Goal: Task Accomplishment & Management: Manage account settings

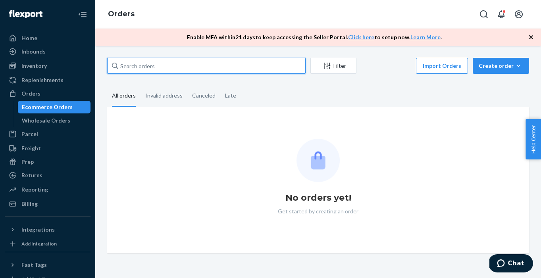
click at [134, 62] on input "text" at bounding box center [206, 66] width 199 height 16
paste input "371959"
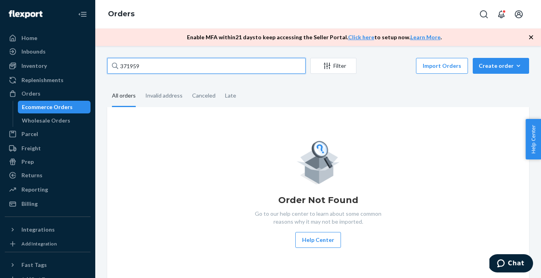
type input "371959"
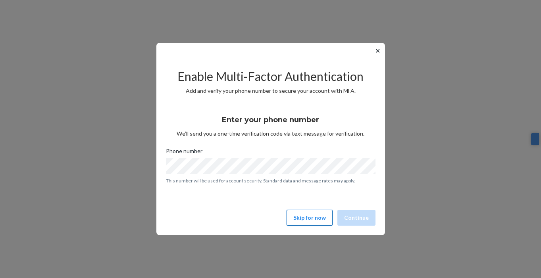
click at [302, 215] on button "Skip for now" at bounding box center [310, 218] width 46 height 16
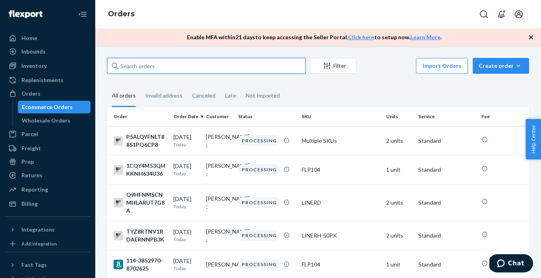
click at [242, 73] on input "text" at bounding box center [206, 66] width 199 height 16
paste input "371959"
type input "371959"
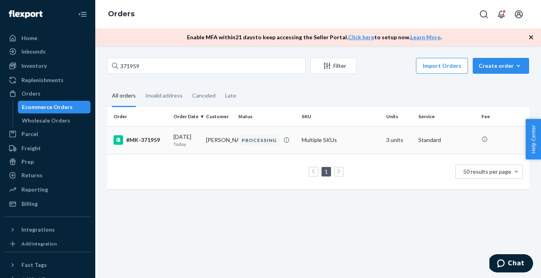
click at [128, 142] on div "#MK-371959" at bounding box center [141, 140] width 54 height 10
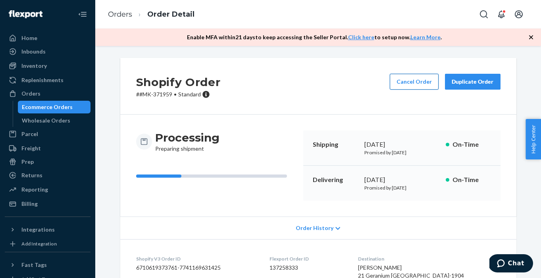
click at [410, 85] on button "Cancel Order" at bounding box center [414, 82] width 49 height 16
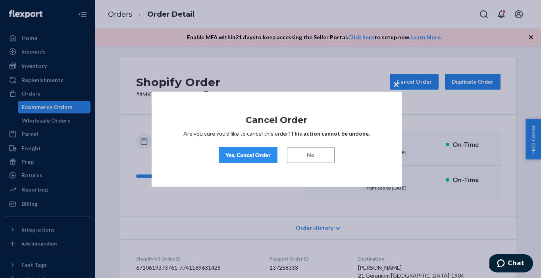
click at [262, 154] on div "Yes, Cancel Order" at bounding box center [248, 155] width 45 height 8
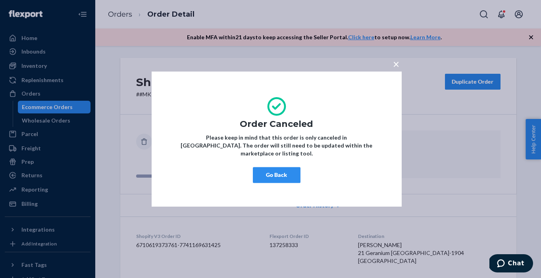
click at [396, 71] on span "×" at bounding box center [396, 64] width 6 height 14
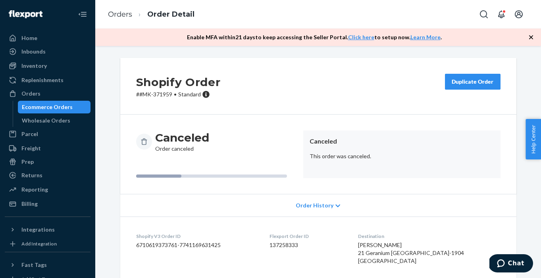
click at [42, 110] on div "Ecommerce Orders" at bounding box center [47, 107] width 51 height 8
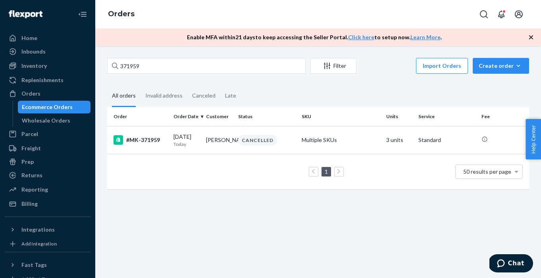
click at [181, 56] on div "371959 Filter Import Orders Create order Ecommerce order Removal order All orde…" at bounding box center [318, 162] width 446 height 232
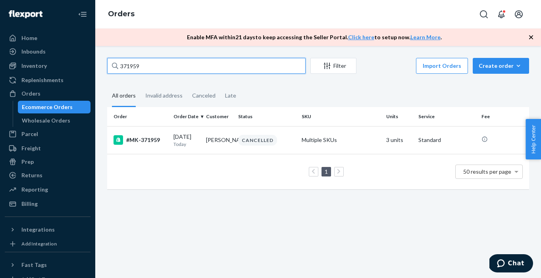
click at [180, 66] on input "371959" at bounding box center [206, 66] width 199 height 16
paste input "74"
type input "371974"
